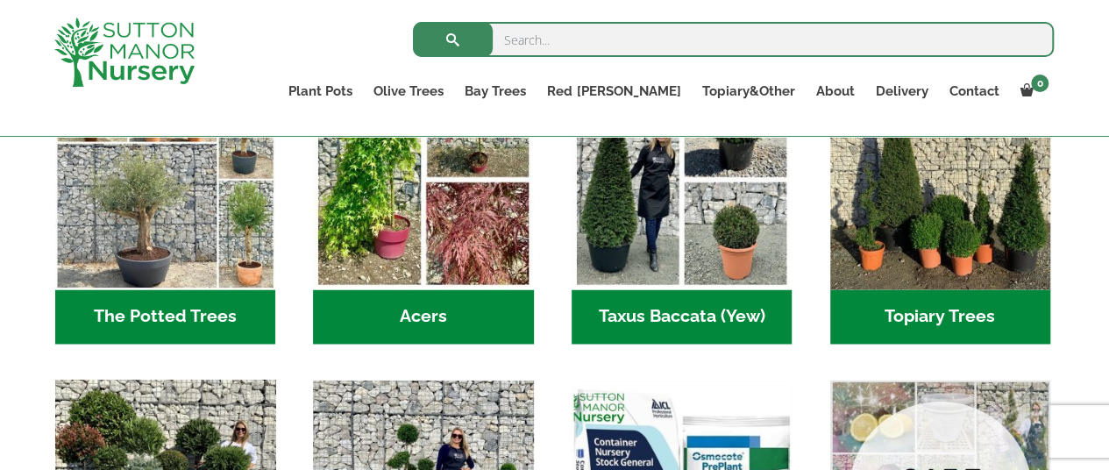
scroll to position [1315, 0]
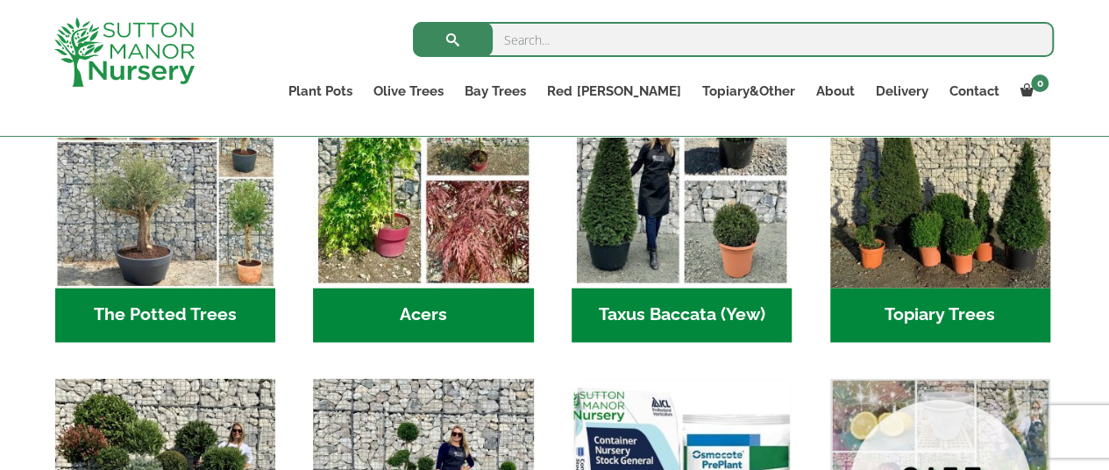
click at [435, 288] on h2 "Acers (3)" at bounding box center [423, 315] width 220 height 54
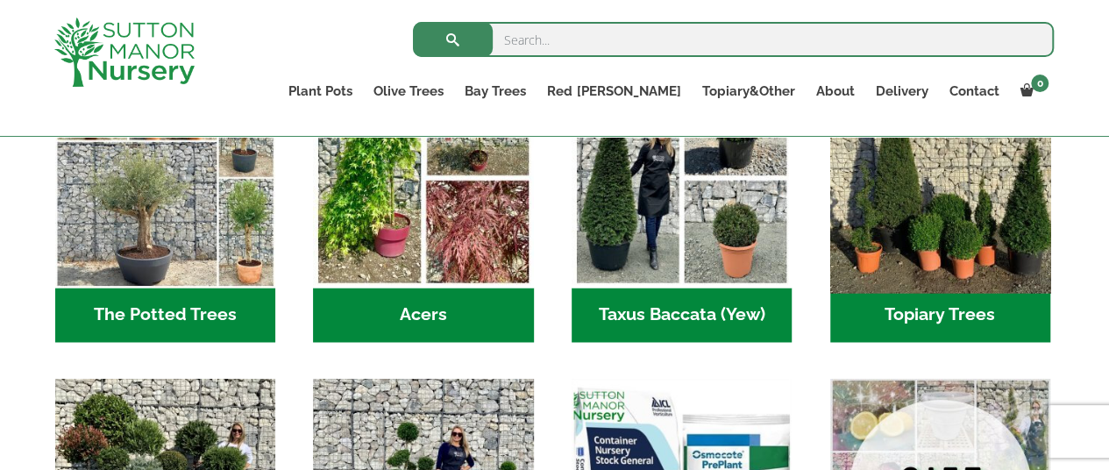
click at [970, 234] on img "Visit product category Topiary Trees" at bounding box center [939, 176] width 231 height 231
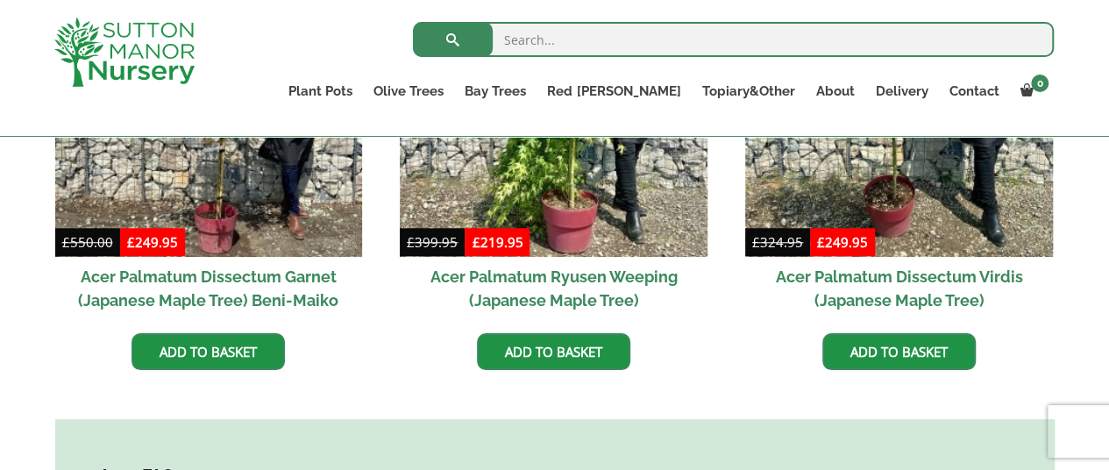
scroll to position [526, 0]
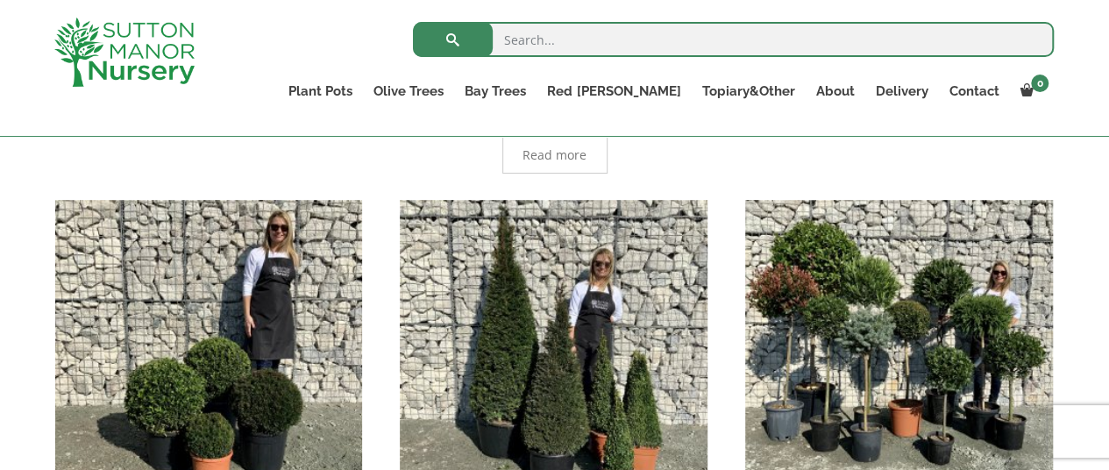
scroll to position [526, 0]
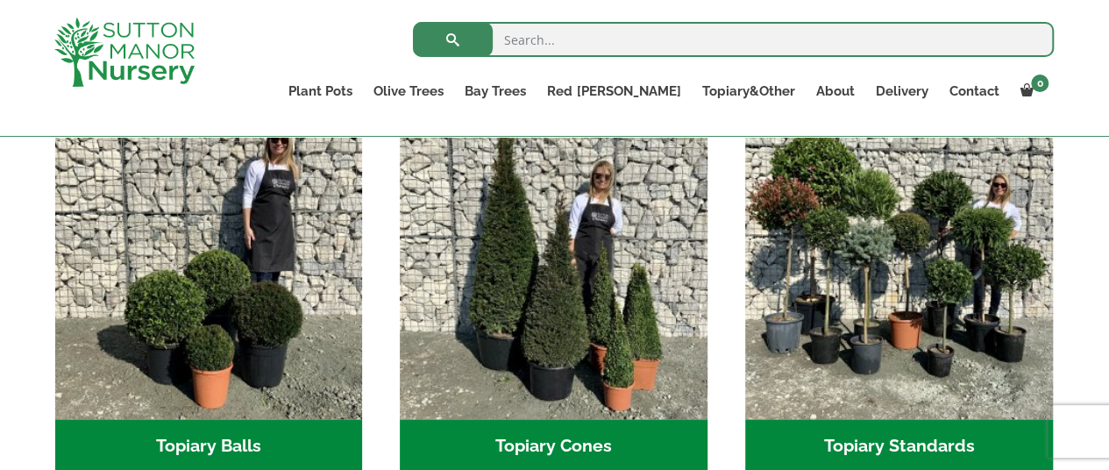
click at [893, 448] on h2 "Topiary Standards (5)" at bounding box center [899, 446] width 308 height 54
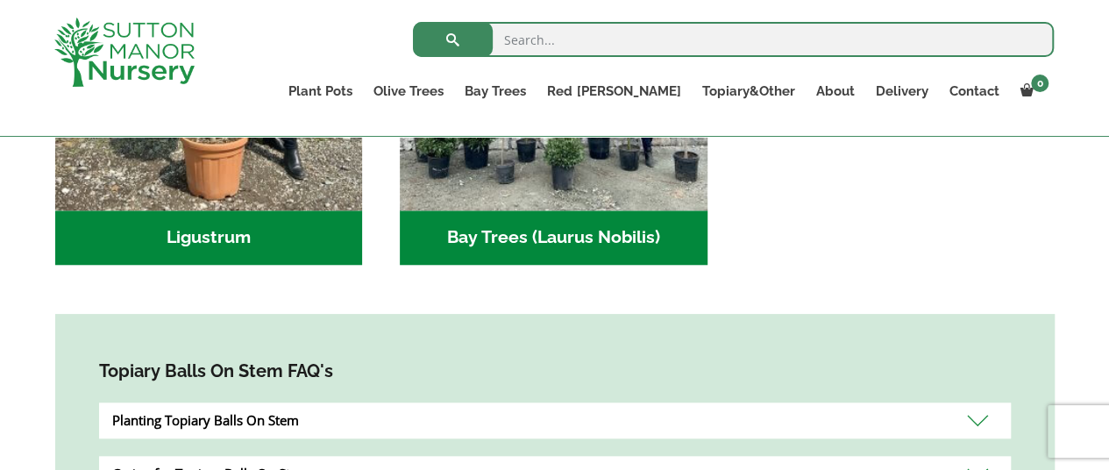
scroll to position [614, 0]
